Goal: Task Accomplishment & Management: Manage account settings

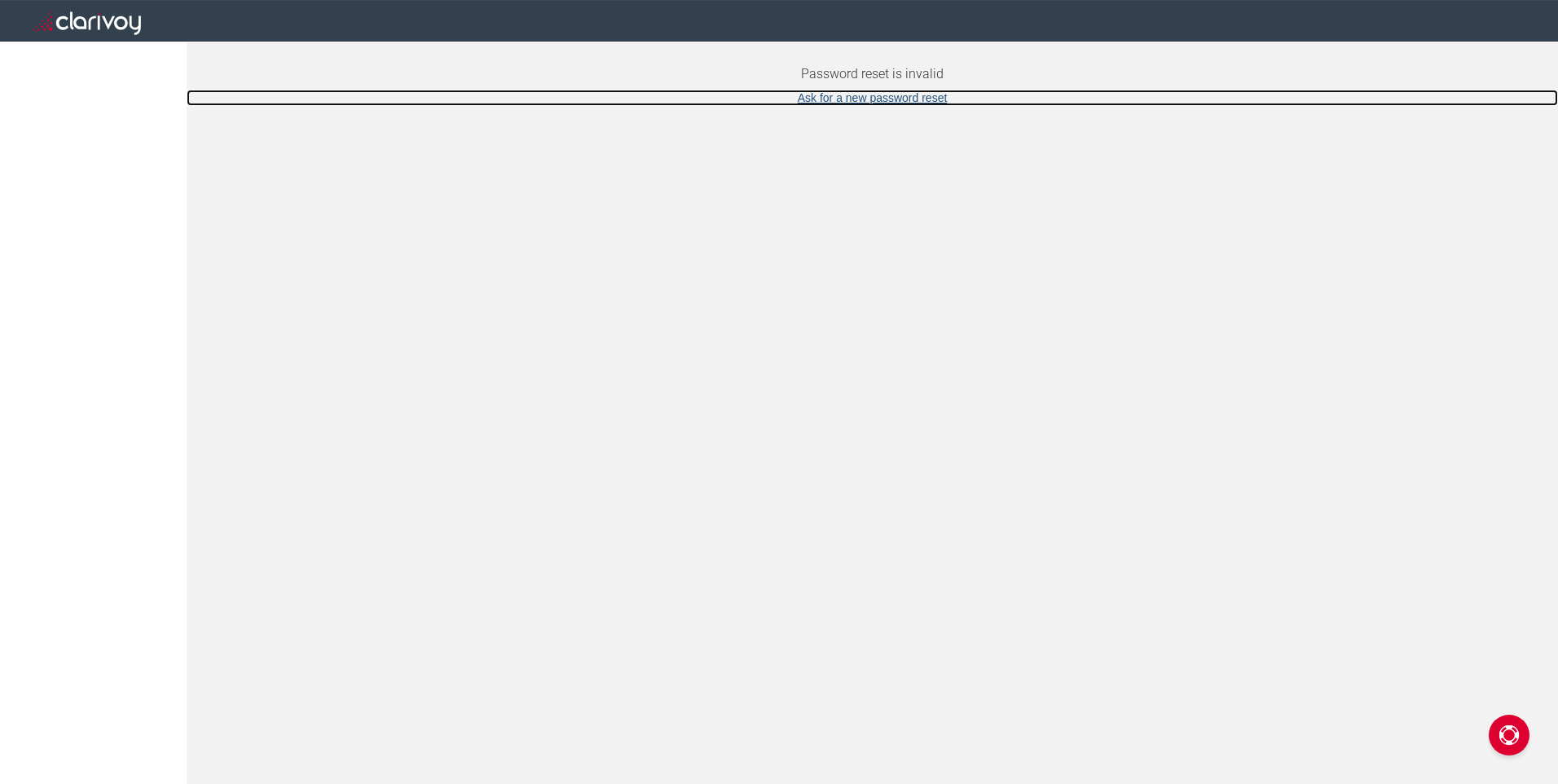
click at [884, 95] on link "Ask for a new password reset" at bounding box center [872, 97] width 1372 height 16
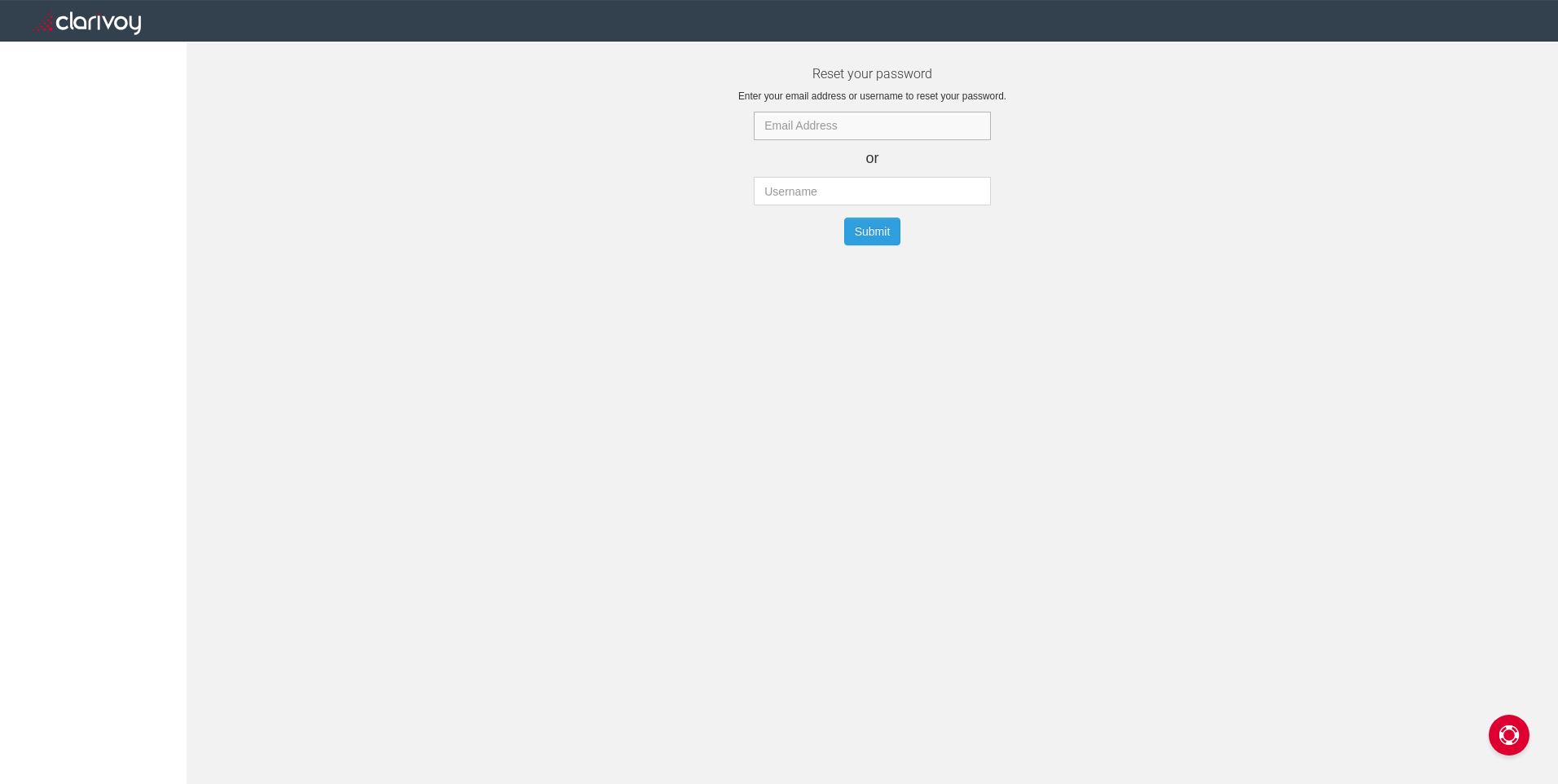
click at [804, 130] on input "text" at bounding box center [872, 126] width 236 height 29
type input "mark@randalljeep.com"
click at [868, 236] on button "Submit" at bounding box center [873, 231] width 57 height 28
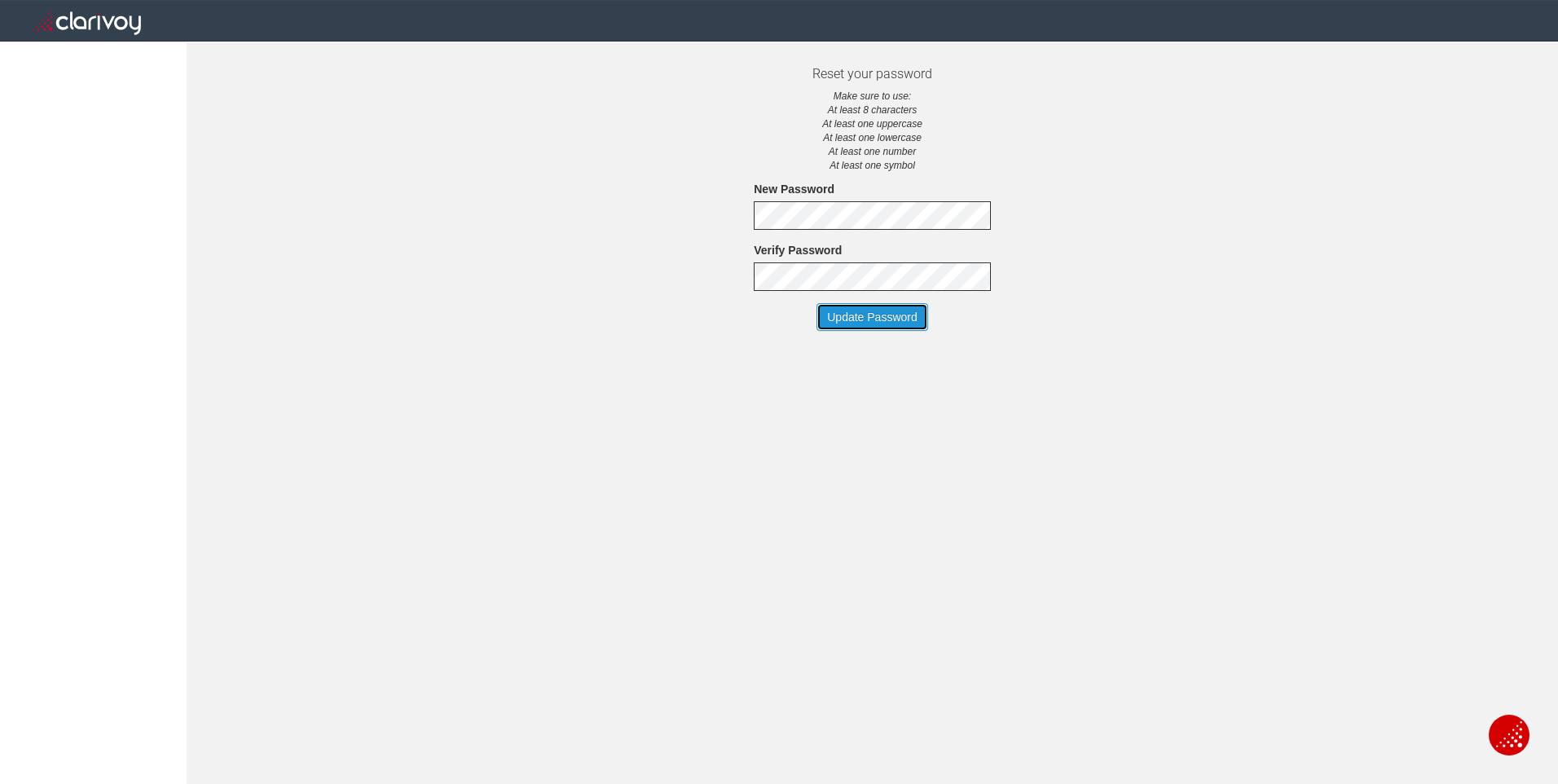
click at [873, 318] on button "Update Password" at bounding box center [873, 317] width 111 height 28
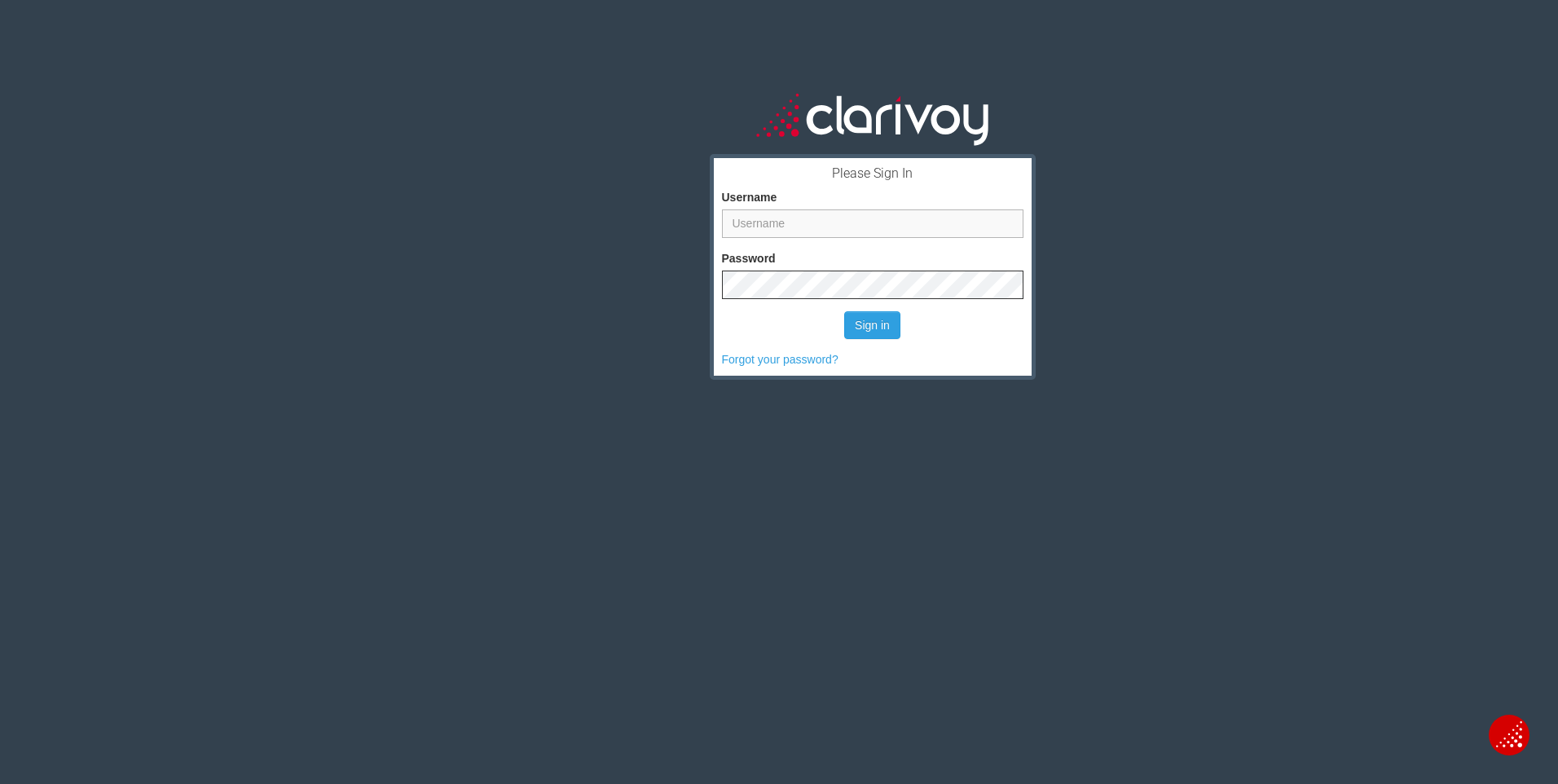
click at [775, 221] on input "Username" at bounding box center [873, 223] width 302 height 29
type input "mark@randalljeep.com"
click at [844, 311] on button "Sign in" at bounding box center [872, 325] width 56 height 28
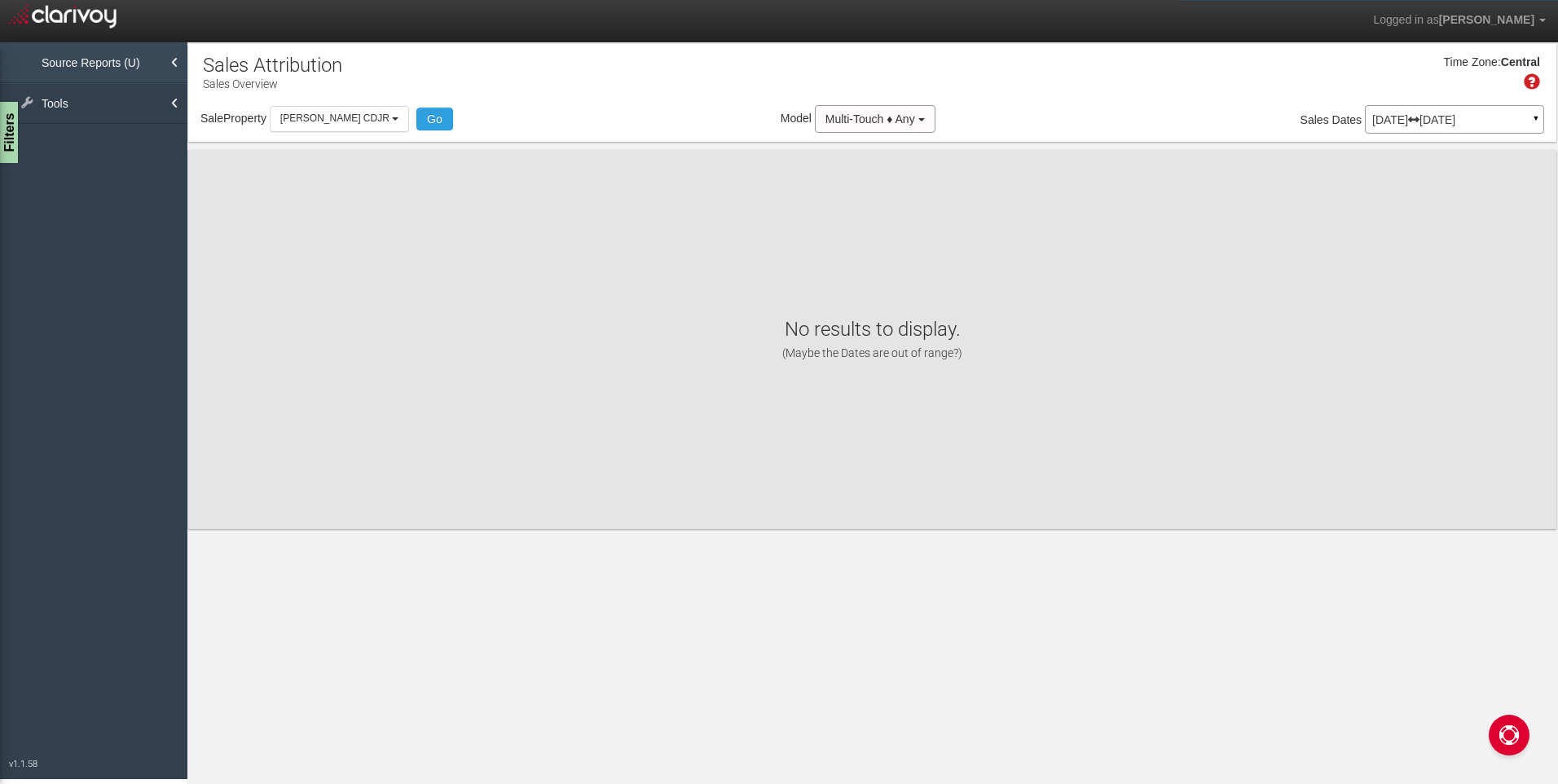
click at [103, 63] on link "Source Reports (U)" at bounding box center [94, 62] width 187 height 40
click at [103, 62] on link "Source Reports (U)" at bounding box center [94, 62] width 187 height 40
click at [88, 97] on link "[PERSON_NAME] CDJR" at bounding box center [94, 99] width 187 height 30
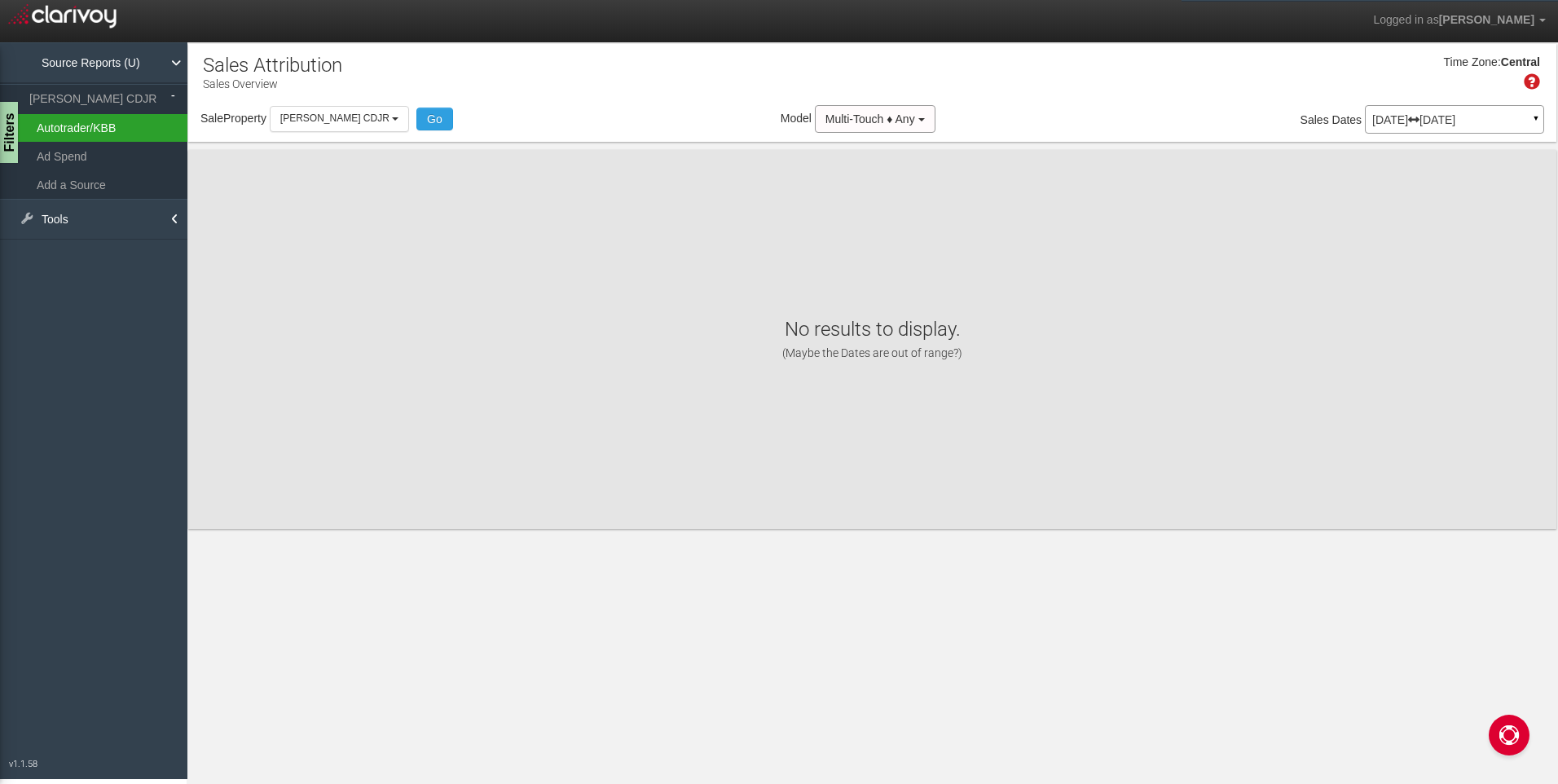
click at [73, 124] on link "Autotrader/KBB" at bounding box center [94, 127] width 187 height 28
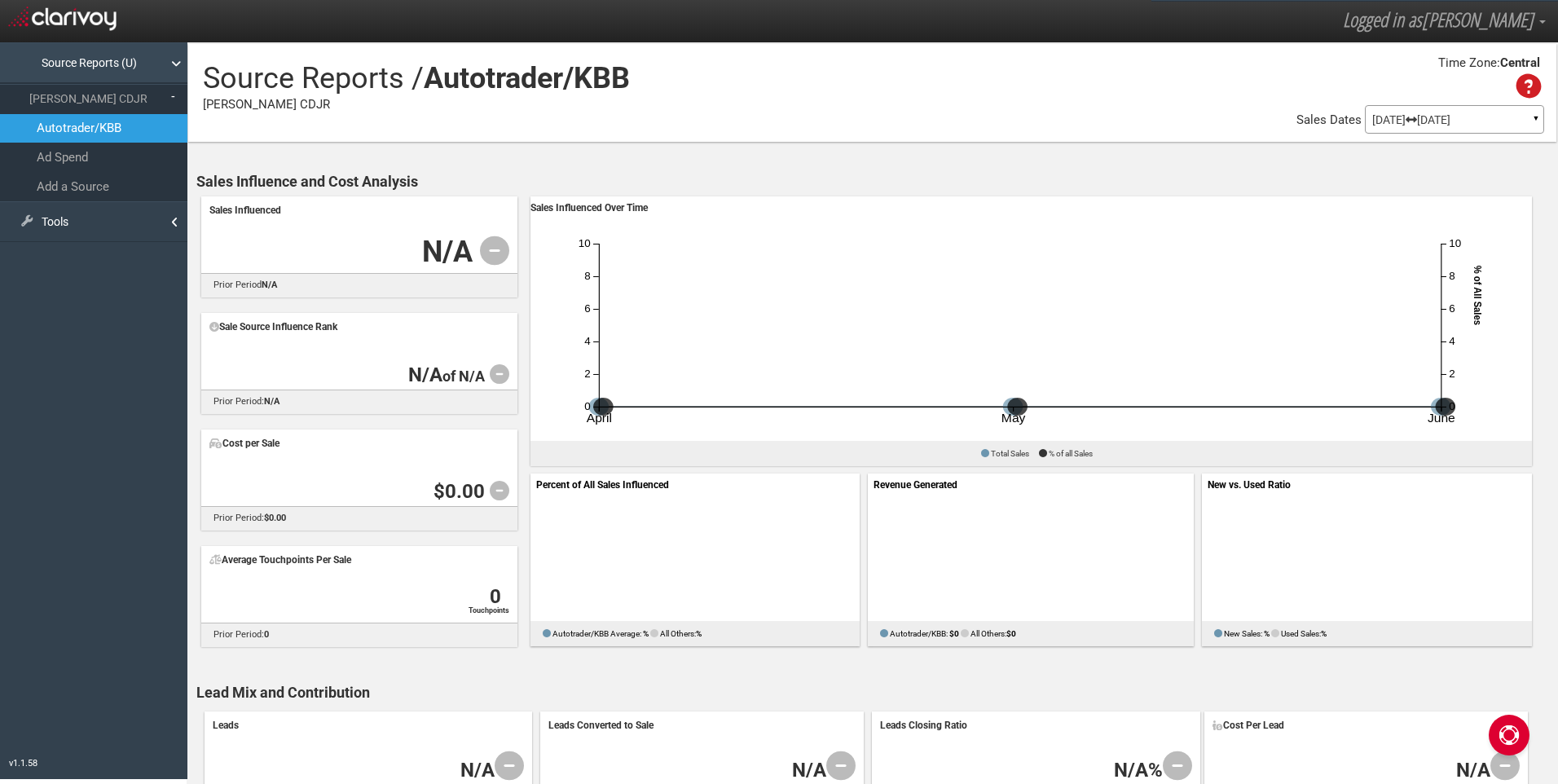
click at [97, 62] on link "Source Reports (U)" at bounding box center [94, 62] width 187 height 40
click at [86, 61] on link "Source Reports (U)" at bounding box center [94, 62] width 187 height 40
click at [74, 91] on link "[PERSON_NAME] CDJR" at bounding box center [94, 99] width 187 height 30
